Goal: Find contact information: Obtain details needed to contact an individual or organization

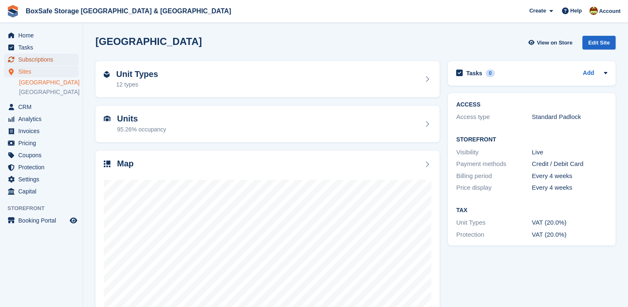
click at [42, 57] on span "Subscriptions" at bounding box center [43, 60] width 50 height 12
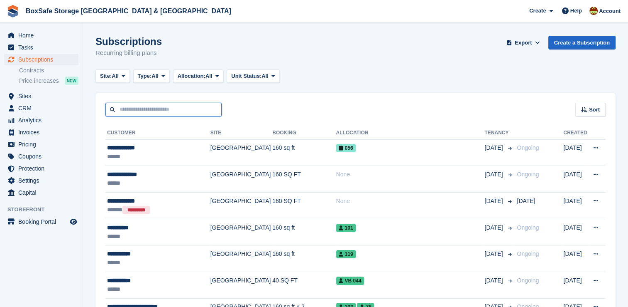
click at [153, 111] on input "text" at bounding box center [164, 110] width 116 height 14
type input "****"
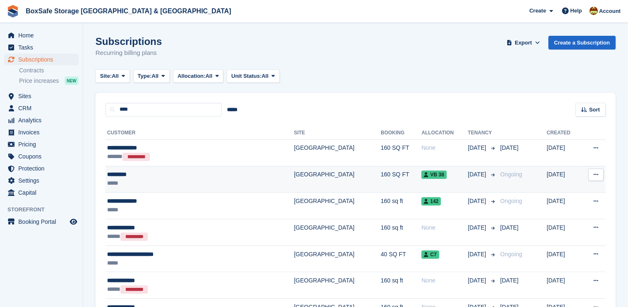
click at [422, 170] on div "VB 38" at bounding box center [445, 174] width 47 height 9
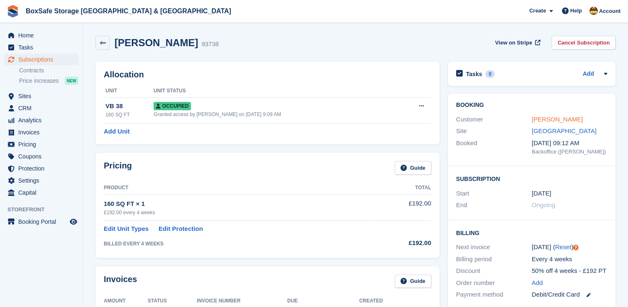
click at [545, 120] on link "Liam Ryan" at bounding box center [557, 118] width 51 height 7
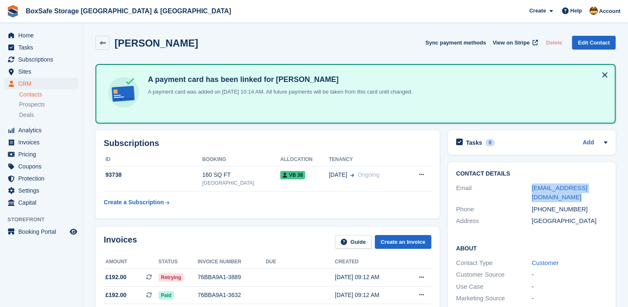
drag, startPoint x: 550, startPoint y: 194, endPoint x: 525, endPoint y: 187, distance: 25.4
click at [525, 187] on div "Email liamcookieryan1988@gmail.com" at bounding box center [532, 192] width 151 height 21
copy div "liamcookieryan1988@gmail.com"
